Goal: Information Seeking & Learning: Check status

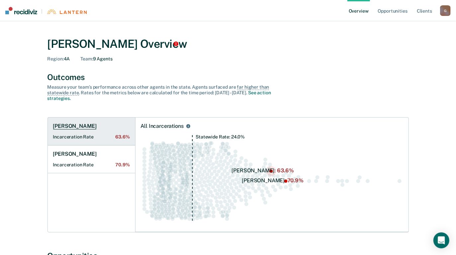
click at [72, 126] on h1 "[PERSON_NAME]" at bounding box center [75, 126] width 44 height 7
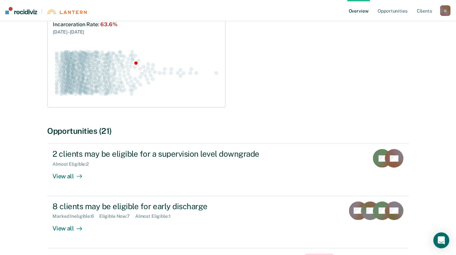
scroll to position [100, 0]
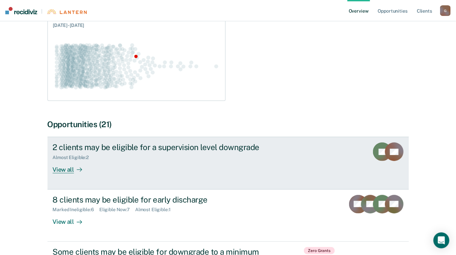
click at [58, 168] on div "View all" at bounding box center [71, 166] width 37 height 13
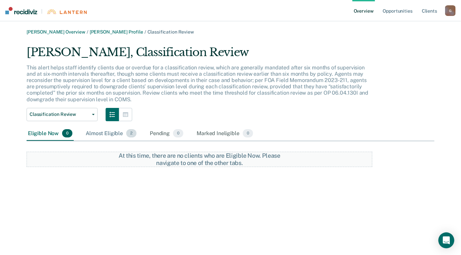
click at [108, 135] on div "Almost Eligible 2" at bounding box center [110, 134] width 53 height 15
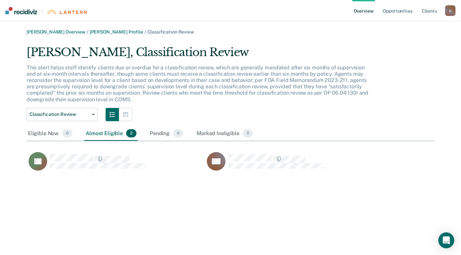
scroll to position [128, 403]
click at [91, 113] on button "Classification Review" at bounding box center [62, 114] width 71 height 13
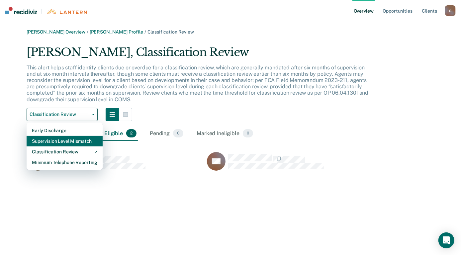
click at [64, 139] on div "Supervision Level Mismatch" at bounding box center [64, 141] width 65 height 11
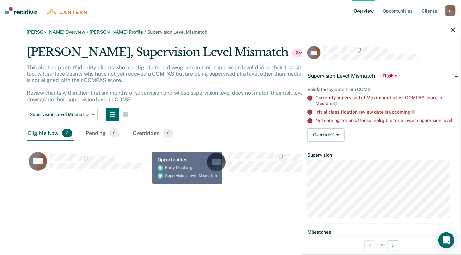
scroll to position [128, 403]
